Goal: Register for event/course

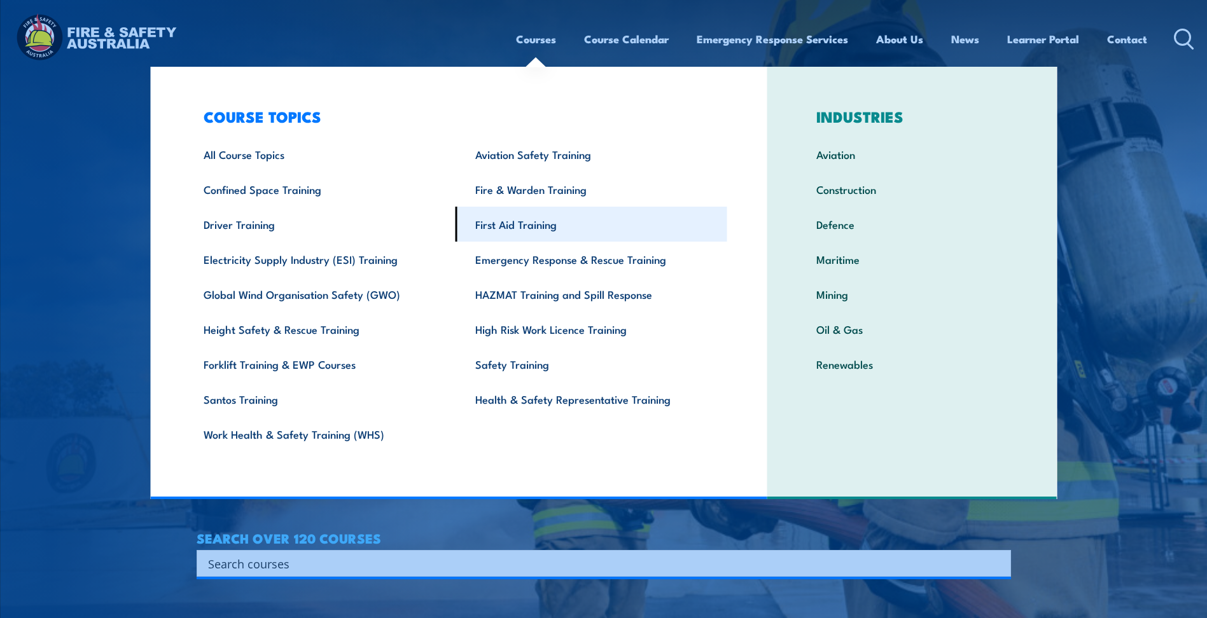
click at [517, 225] on link "First Aid Training" at bounding box center [592, 224] width 272 height 35
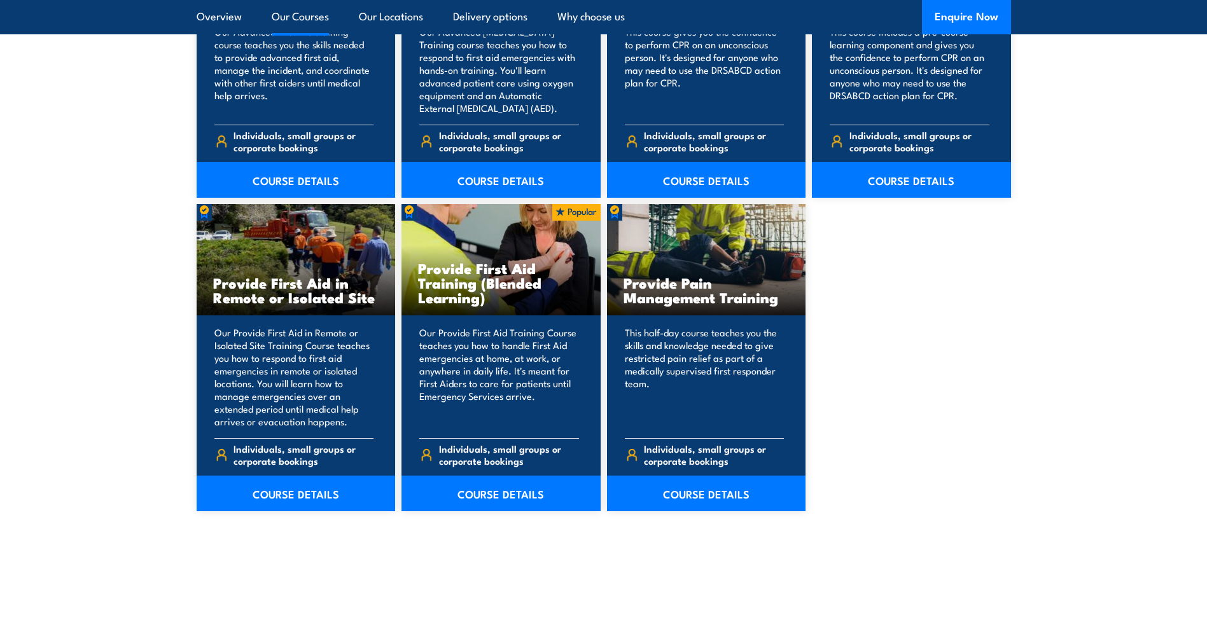
scroll to position [1782, 0]
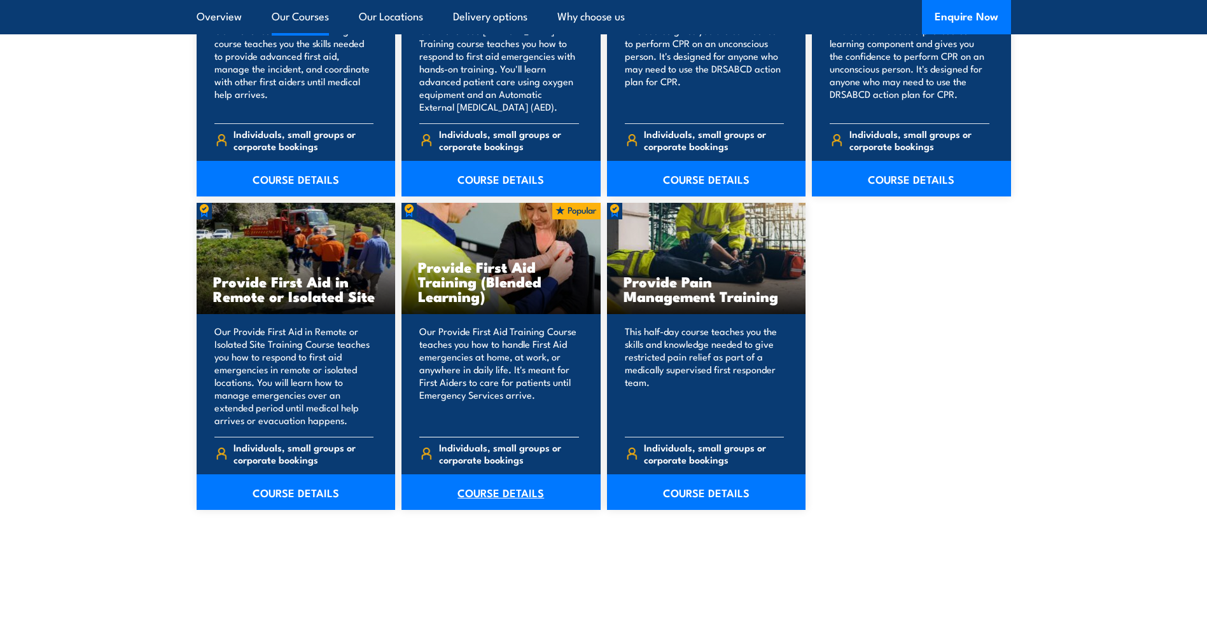
click at [479, 490] on link "COURSE DETAILS" at bounding box center [500, 493] width 199 height 36
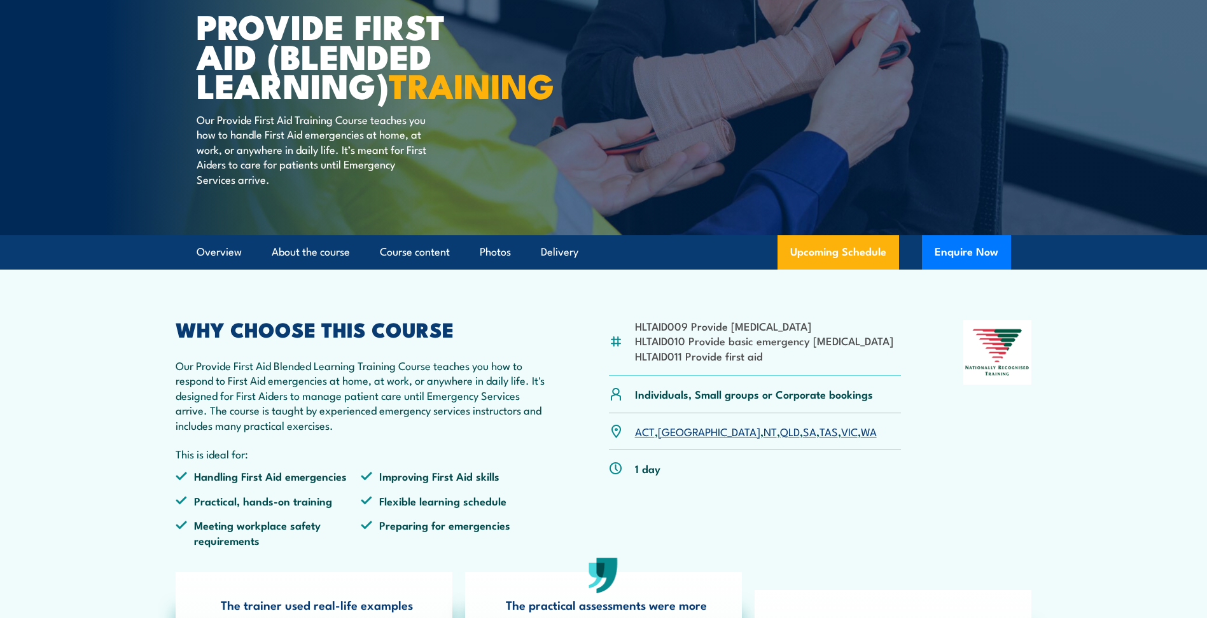
scroll to position [127, 0]
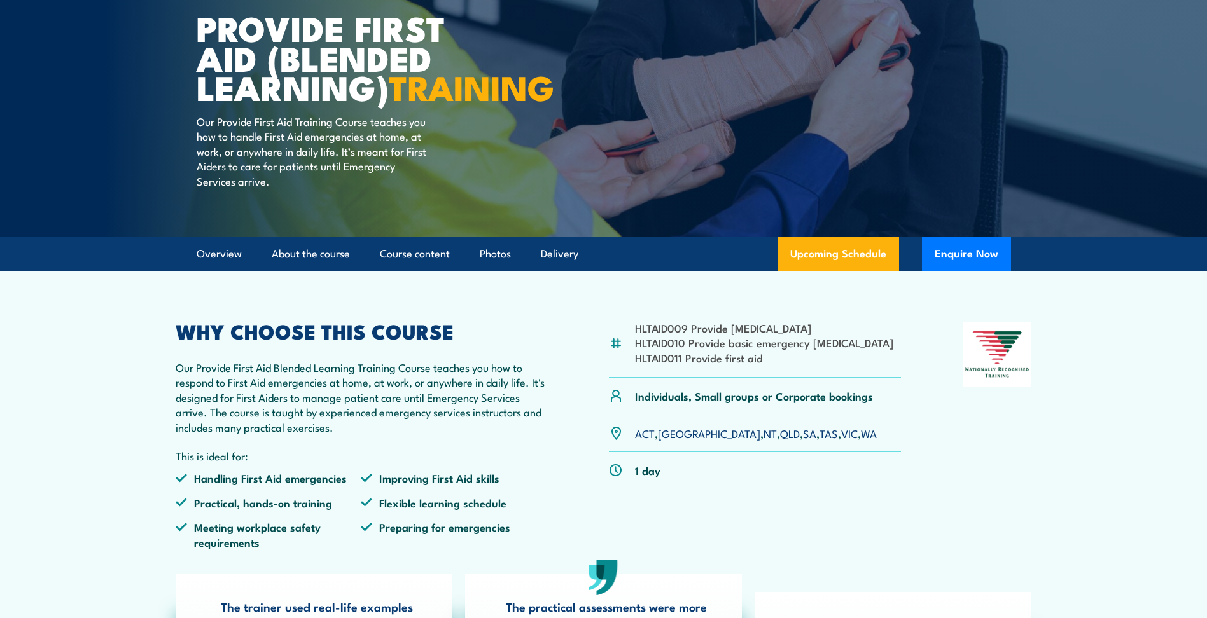
click at [764, 441] on link "NT" at bounding box center [770, 433] width 13 height 15
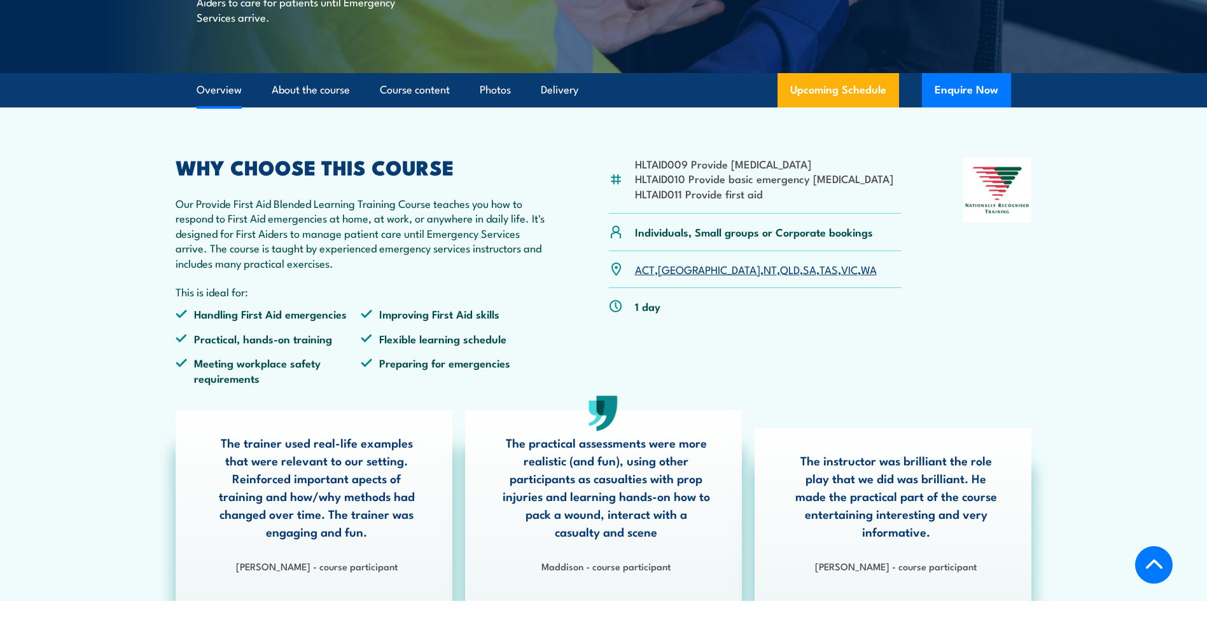
scroll to position [167, 0]
